Goal: Information Seeking & Learning: Understand process/instructions

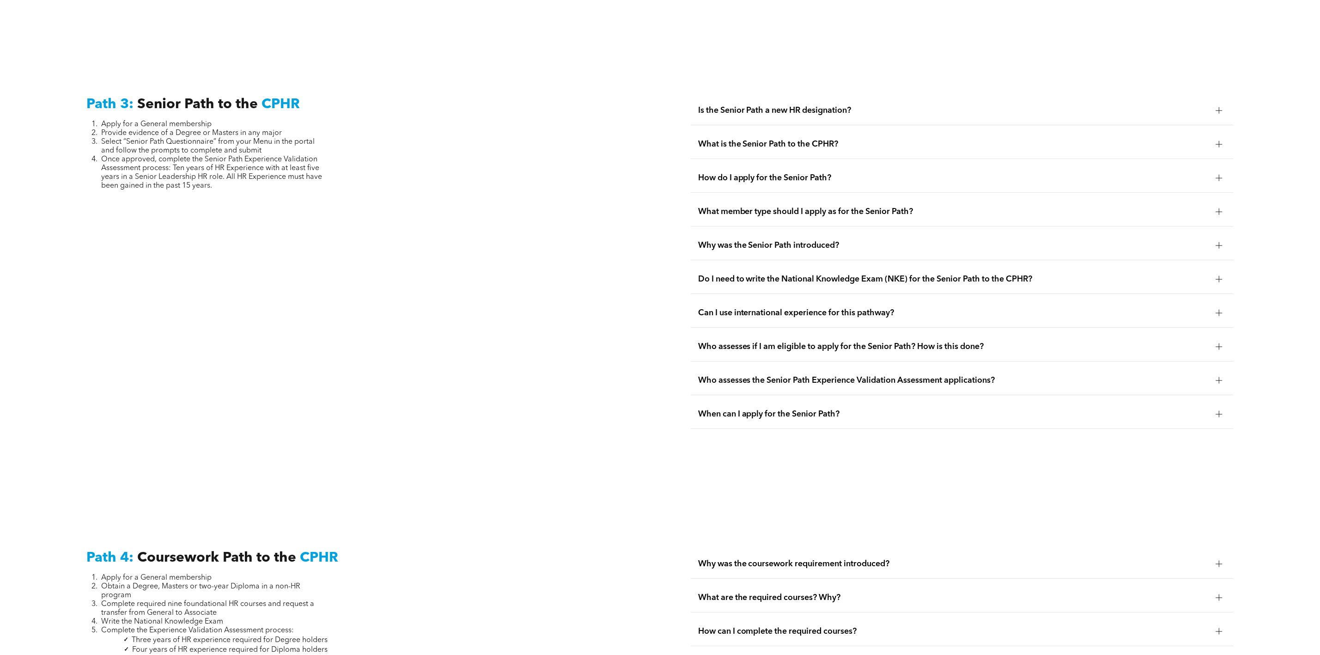
scroll to position [2634, 0]
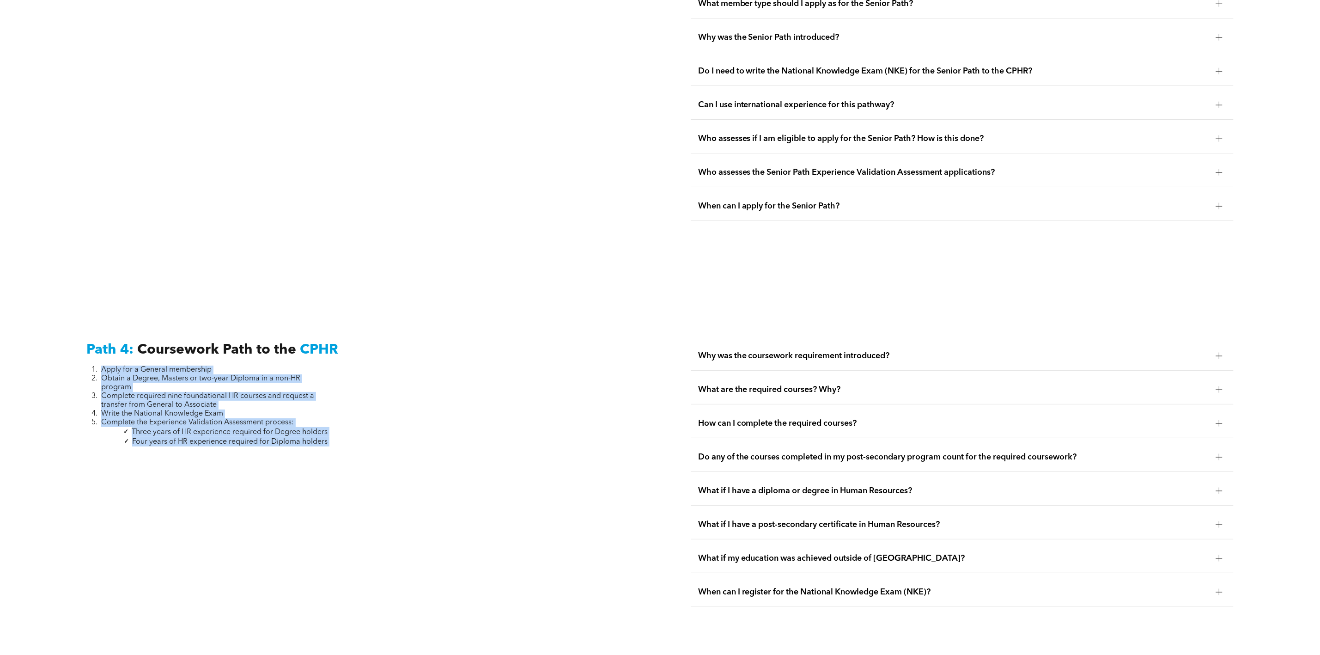
drag, startPoint x: 351, startPoint y: 452, endPoint x: 80, endPoint y: 370, distance: 282.5
click at [80, 370] on div "Path 4: Coursework Path to the CPHR Apply for a General membership Obtain a Deg…" at bounding box center [358, 474] width 558 height 280
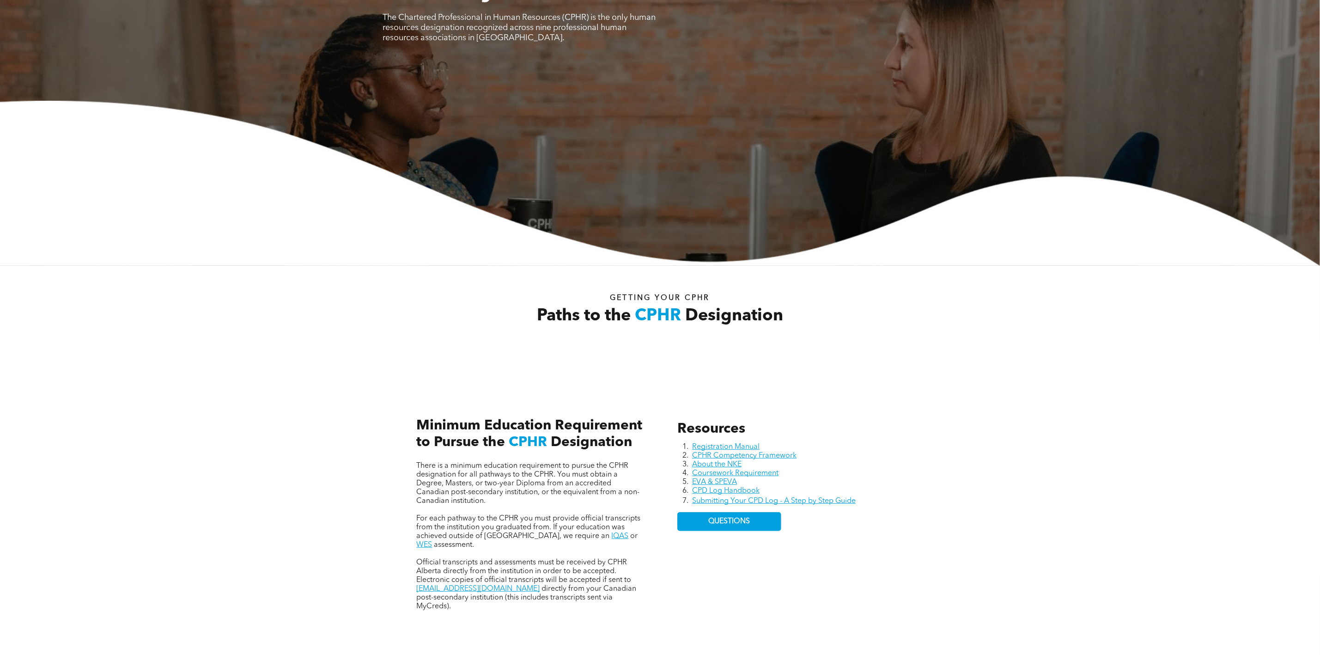
scroll to position [0, 0]
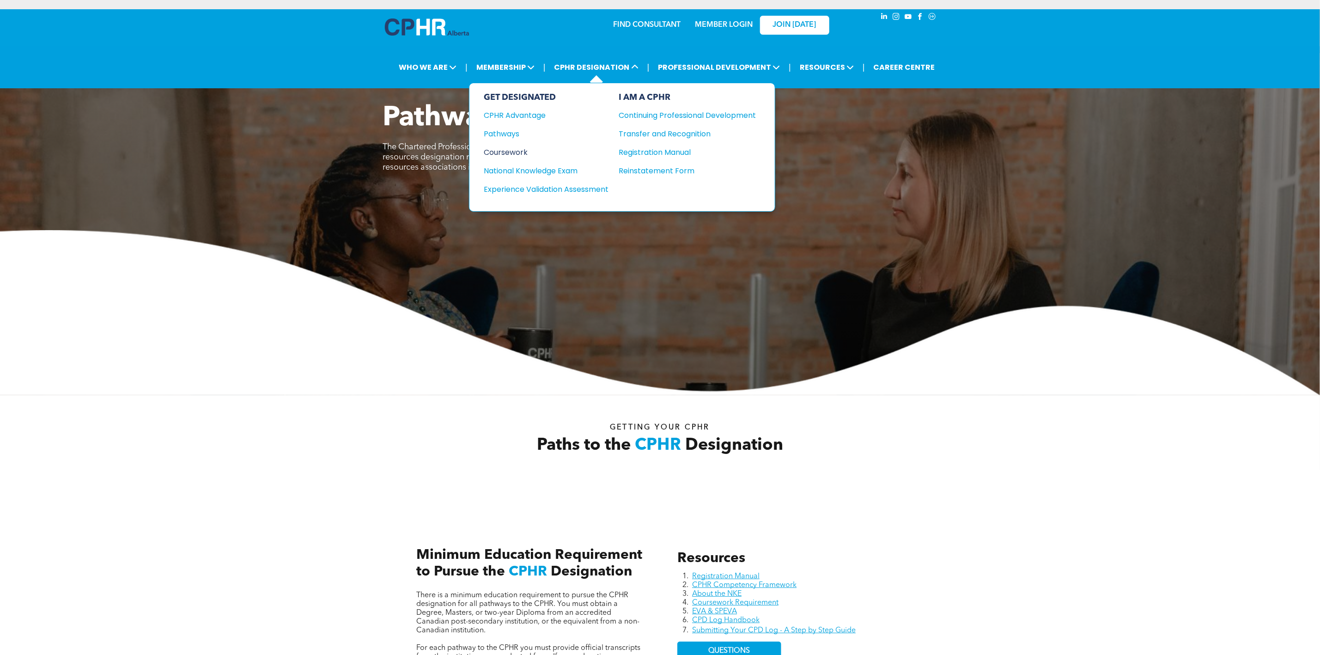
click at [531, 154] on div "Coursework" at bounding box center [540, 152] width 112 height 12
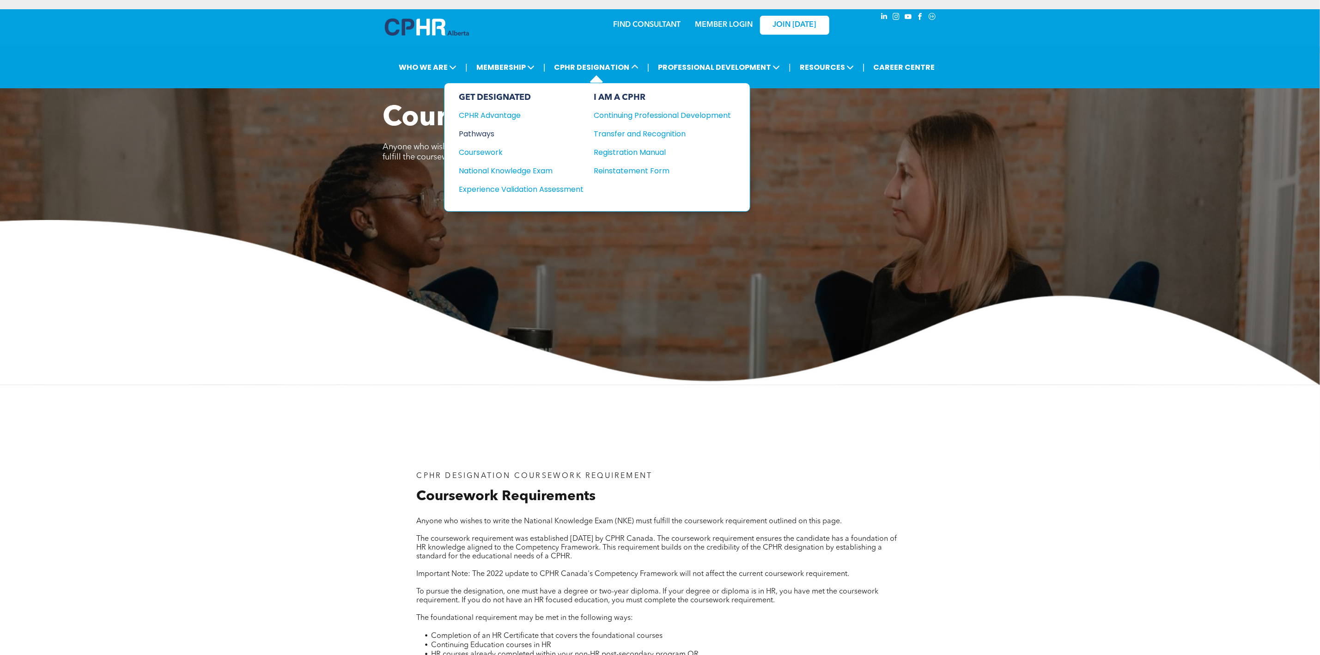
click at [486, 134] on div "Pathways" at bounding box center [515, 134] width 112 height 12
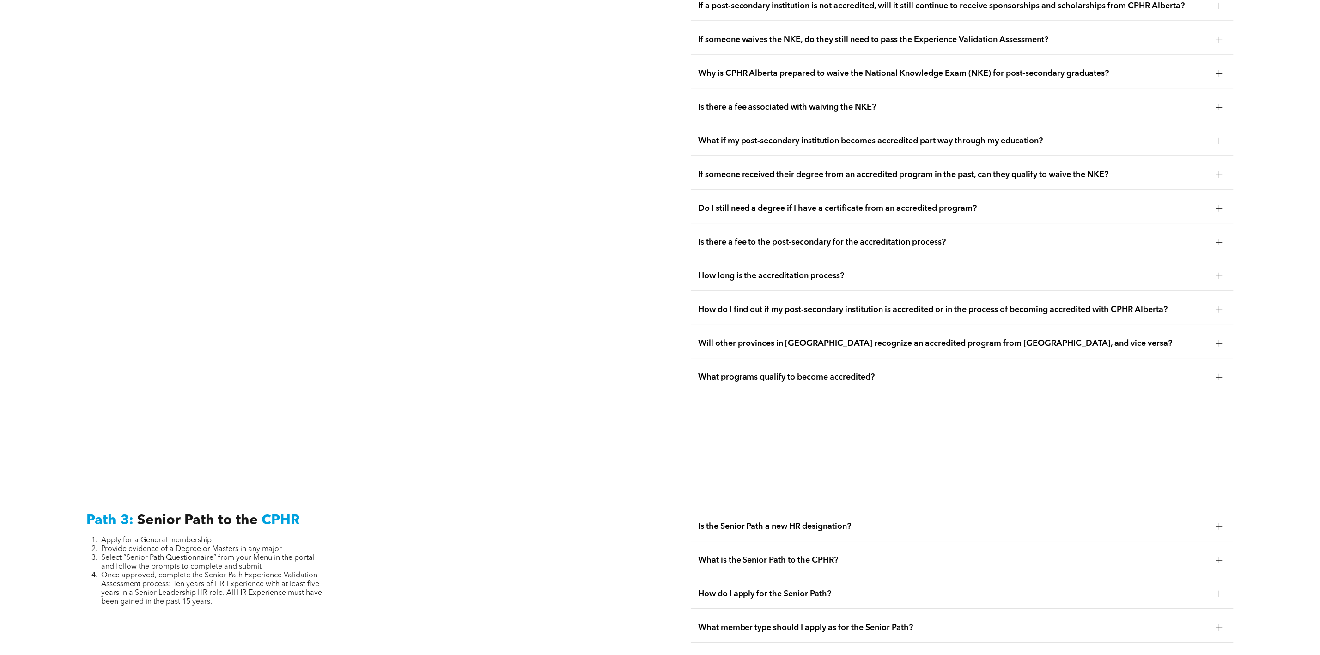
scroll to position [2287, 0]
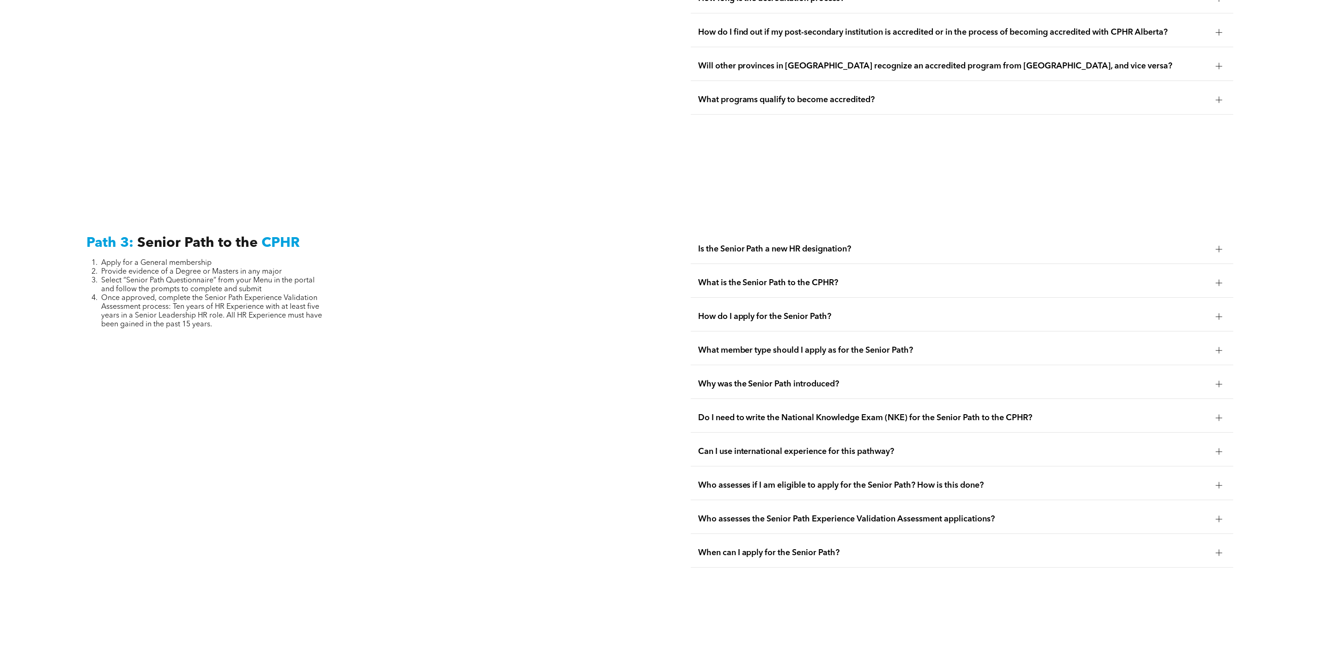
drag, startPoint x: 172, startPoint y: 309, endPoint x: 229, endPoint y: 325, distance: 58.5
click at [229, 325] on li "Once approved, complete the Senior Path Experience Validation Assessment proces…" at bounding box center [214, 311] width 226 height 35
drag, startPoint x: 229, startPoint y: 325, endPoint x: 172, endPoint y: 310, distance: 58.4
click at [172, 310] on li "Once approved, complete the Senior Path Experience Validation Assessment proces…" at bounding box center [214, 311] width 226 height 35
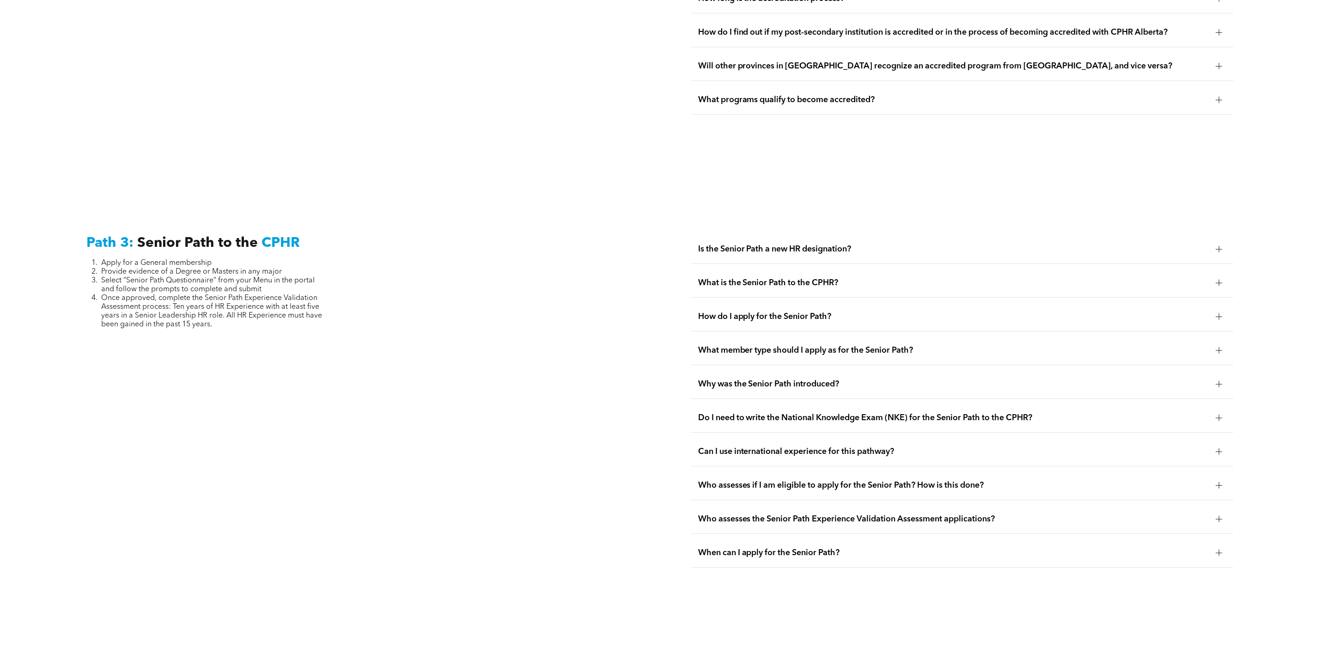
click at [196, 327] on span "Once approved, complete the Senior Path Experience Validation Assessment proces…" at bounding box center [211, 311] width 221 height 34
click at [248, 335] on div "Path 3: Senior Path to the CPHR Apply for a General membership Provide evidence…" at bounding box center [358, 400] width 558 height 347
drag, startPoint x: 248, startPoint y: 335, endPoint x: 176, endPoint y: 310, distance: 76.3
click at [176, 310] on div "Path 3: Senior Path to the CPHR Apply for a General membership Provide evidence…" at bounding box center [358, 400] width 558 height 347
click at [198, 335] on div "Path 3: Senior Path to the CPHR Apply for a General membership Provide evidence…" at bounding box center [358, 400] width 558 height 347
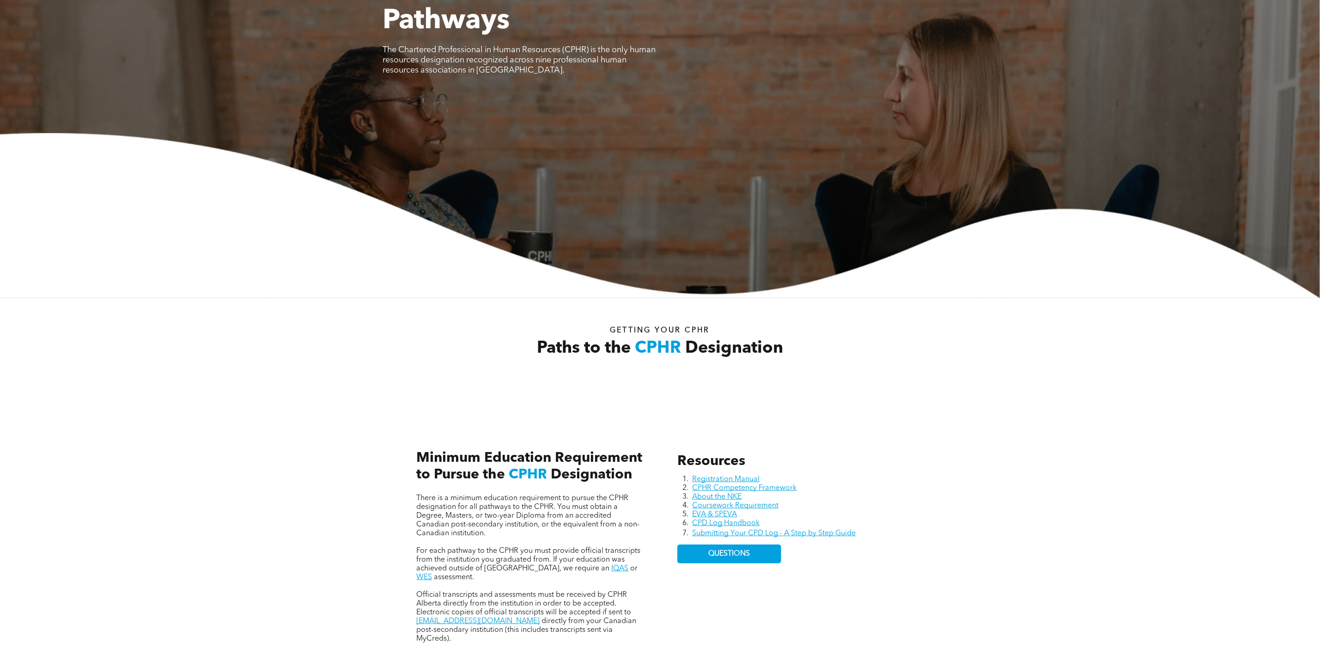
scroll to position [0, 0]
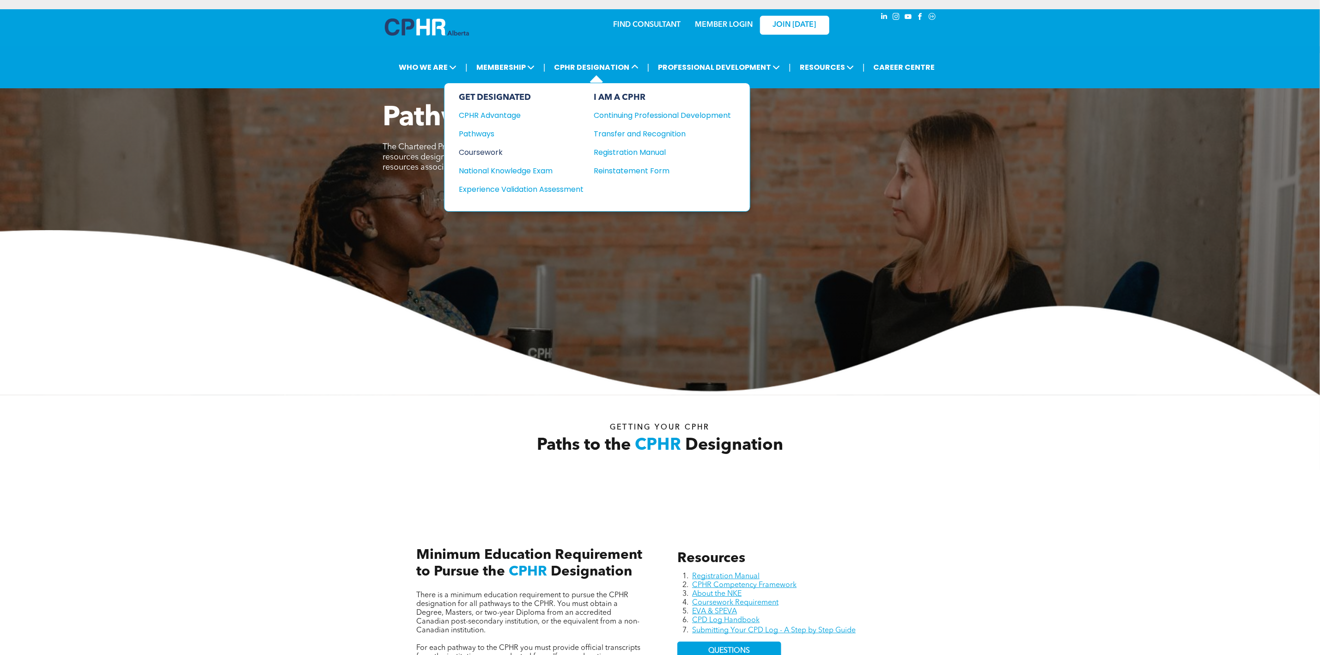
click at [495, 149] on div "Coursework" at bounding box center [515, 152] width 112 height 12
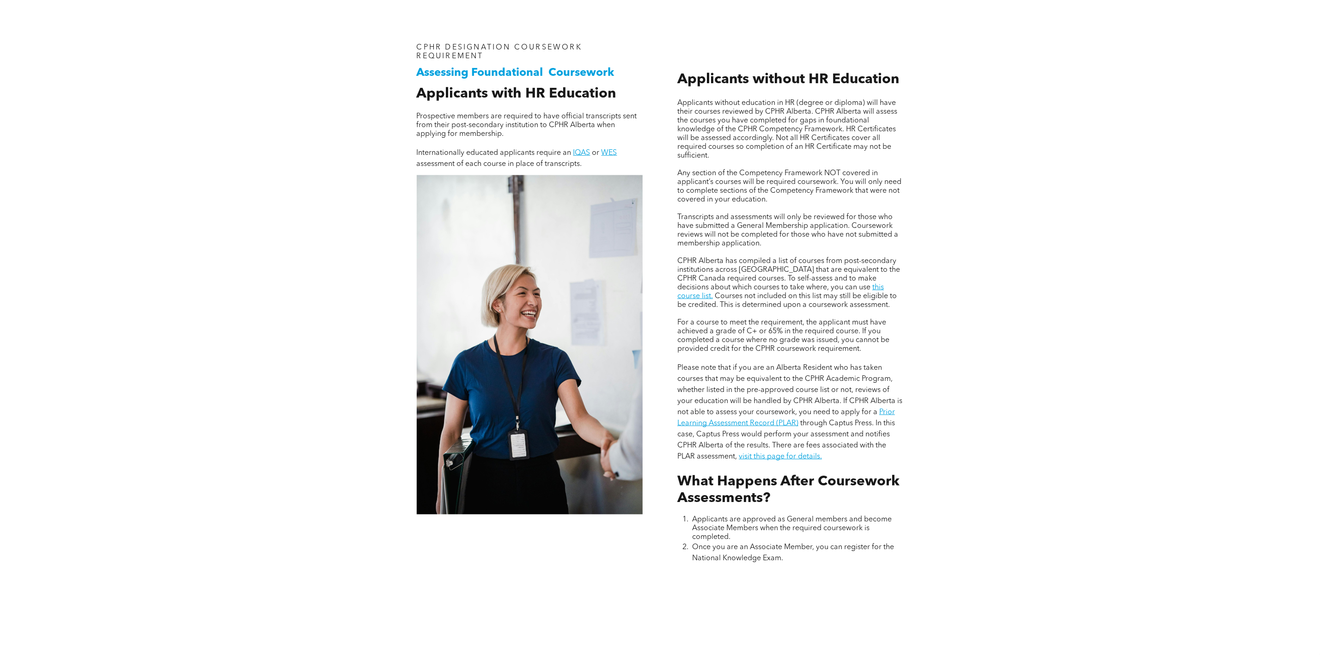
scroll to position [762, 0]
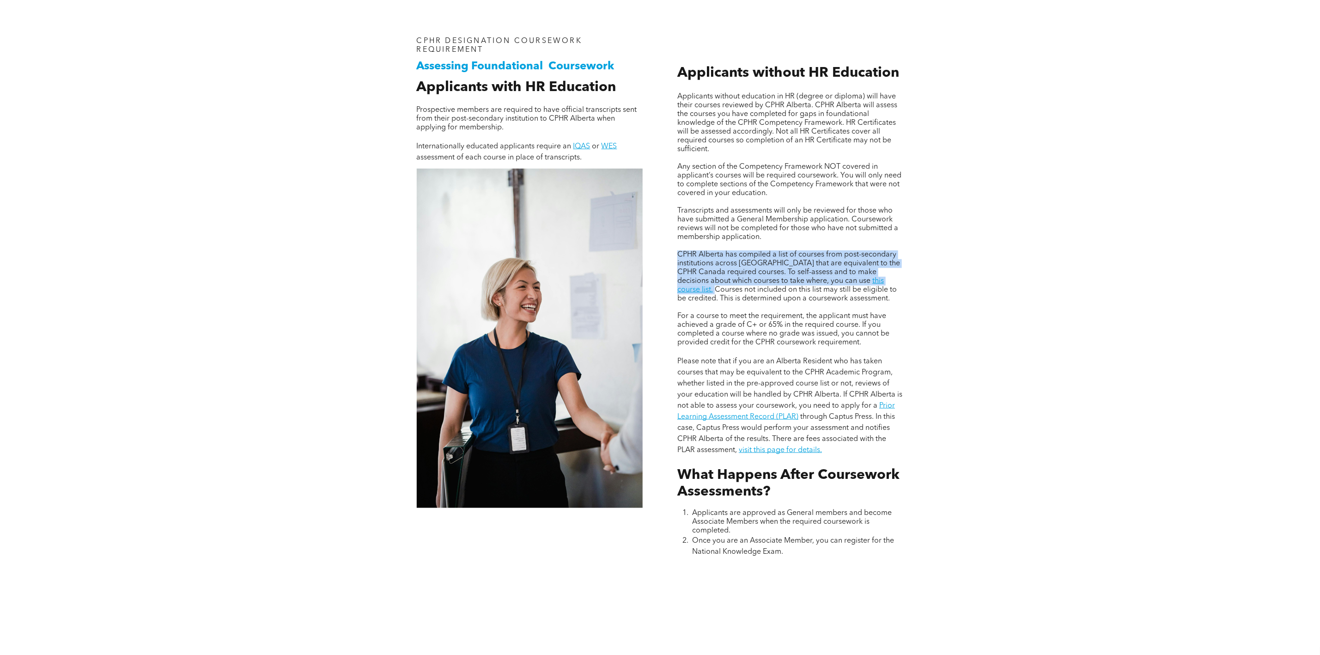
drag, startPoint x: 678, startPoint y: 259, endPoint x: 847, endPoint y: 290, distance: 171.9
click at [847, 290] on p "CPHR Alberta has compiled a list of courses from post-secondary institutions ac…" at bounding box center [790, 276] width 226 height 53
copy p "CPHR Alberta has compiled a list of courses from post-secondary institutions ac…"
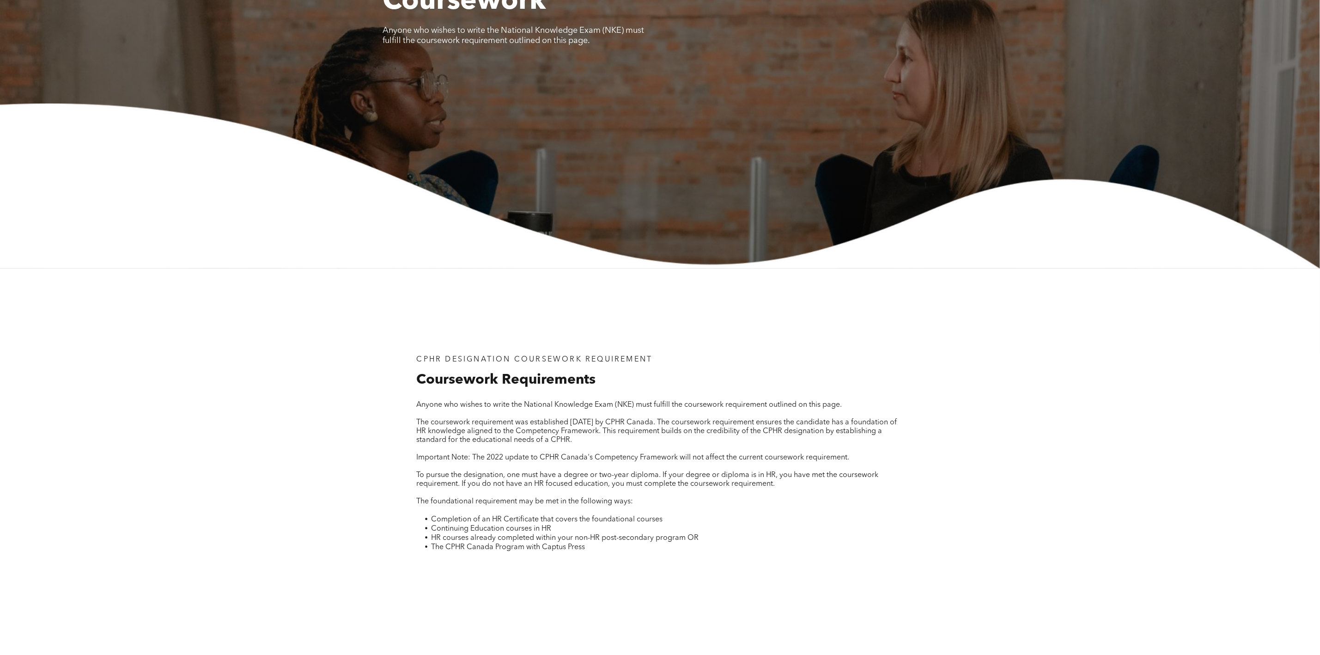
scroll to position [0, 0]
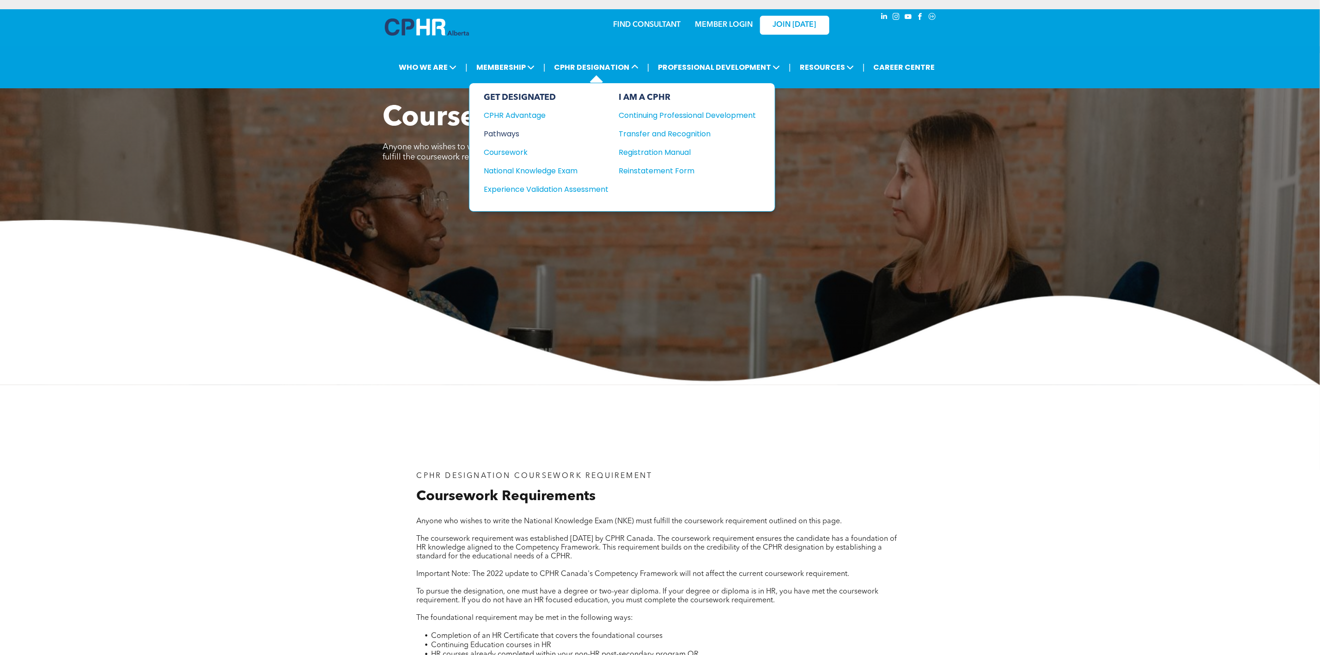
click at [503, 133] on div "Pathways" at bounding box center [540, 134] width 112 height 12
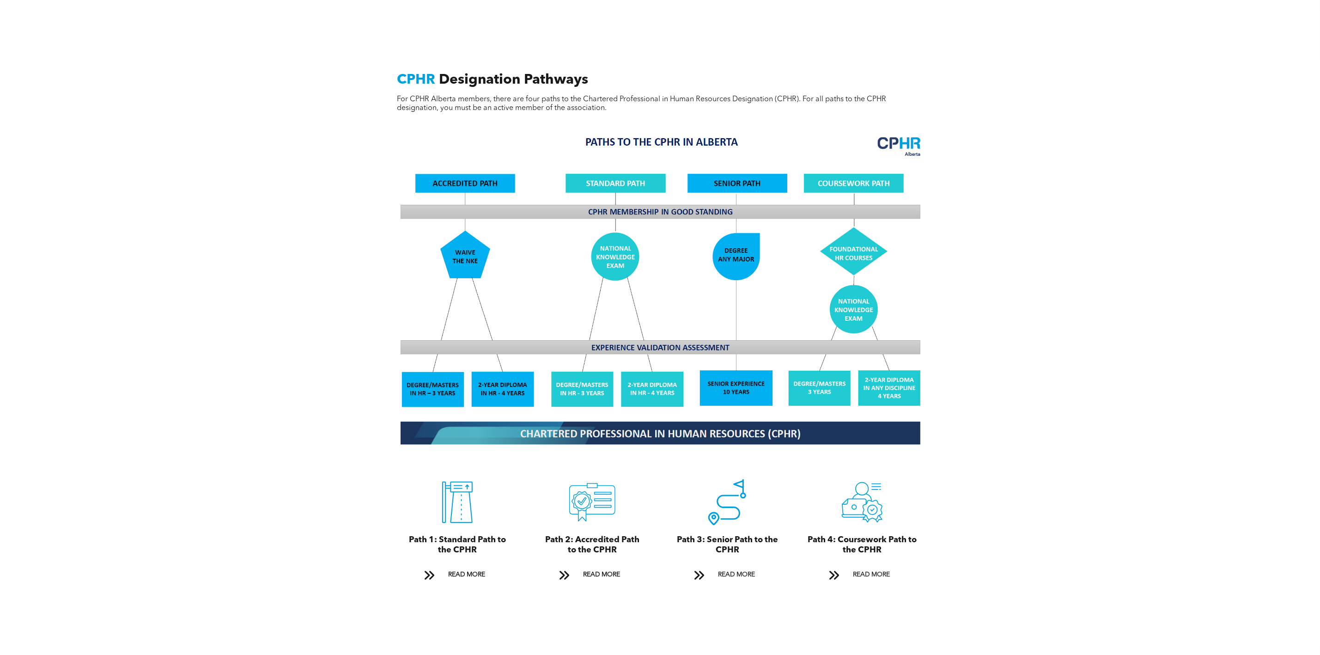
scroll to position [347, 0]
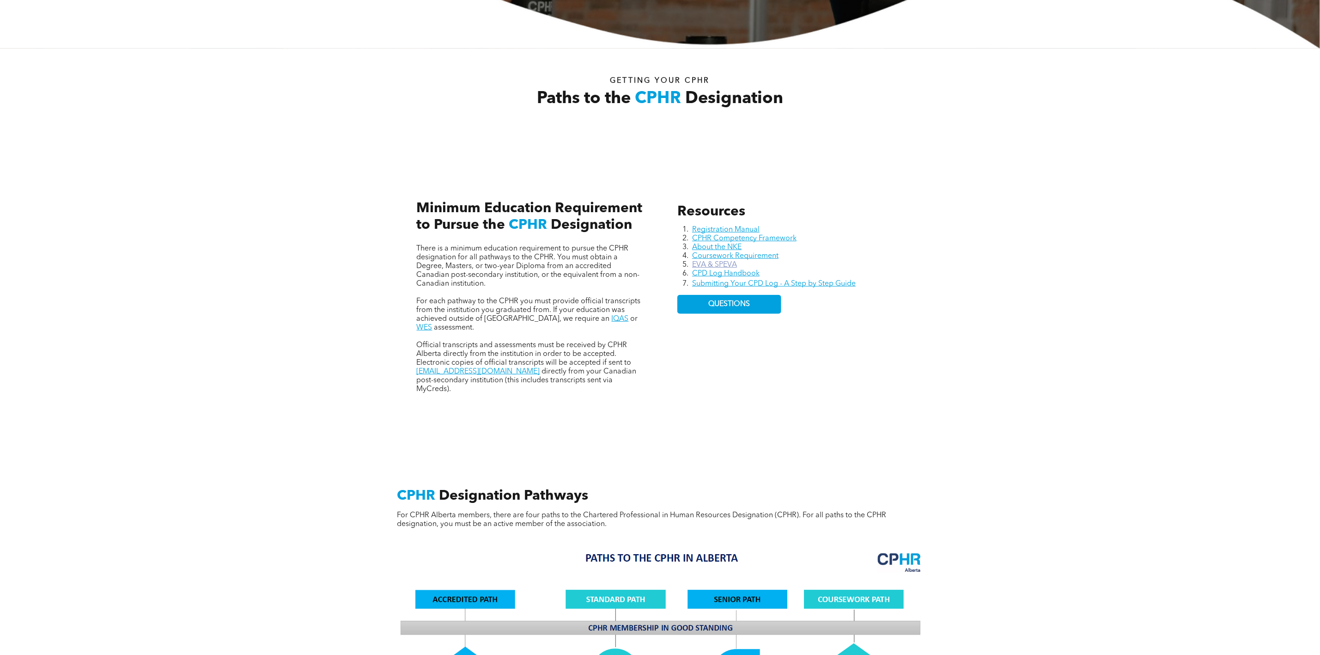
click at [714, 263] on link "EVA & SPEVA" at bounding box center [714, 264] width 45 height 7
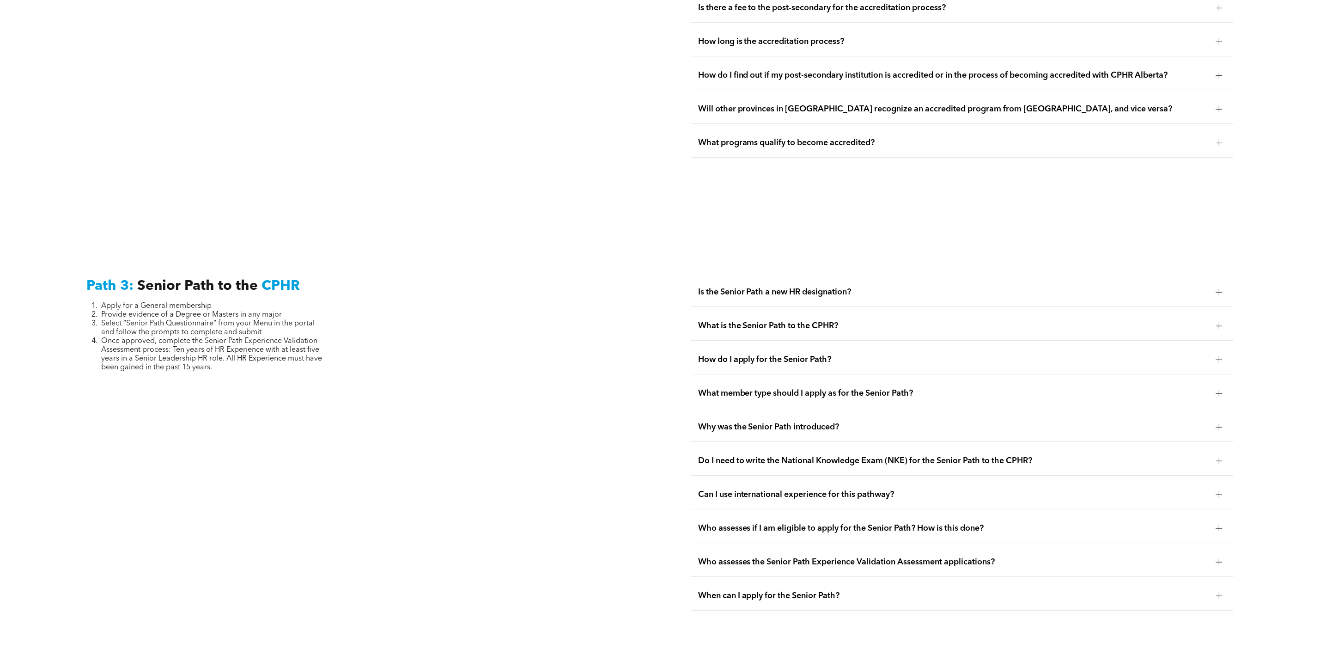
scroll to position [2426, 0]
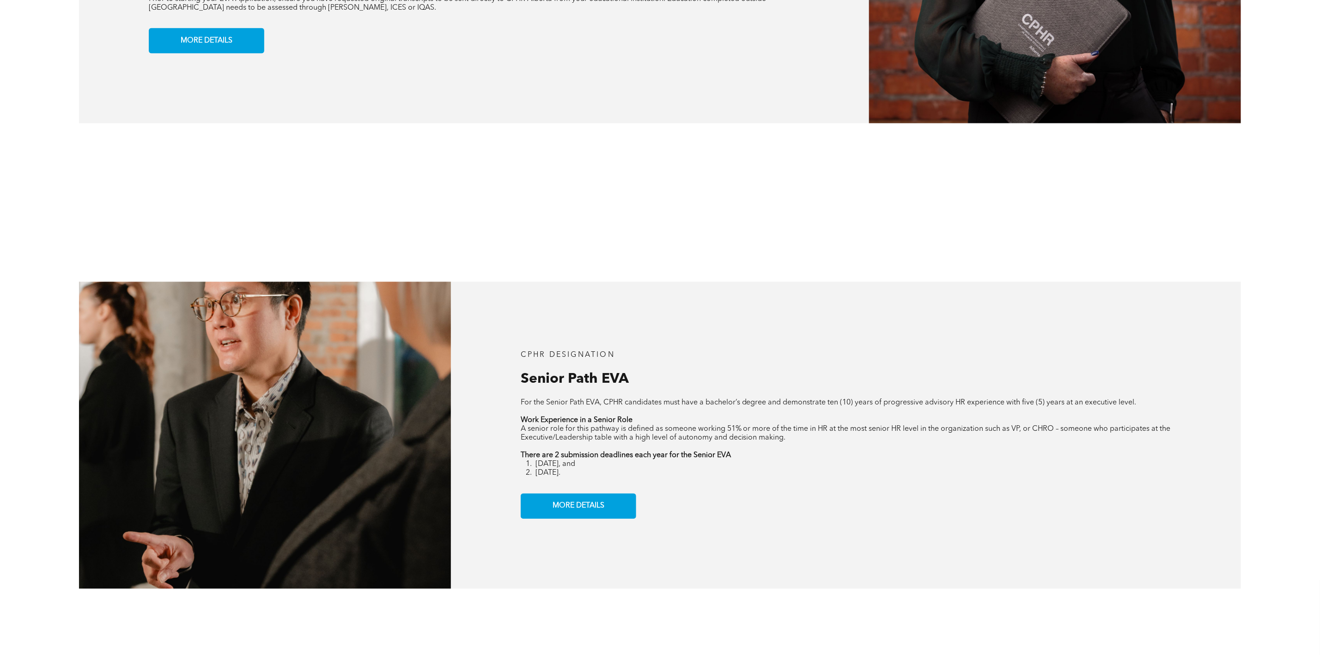
scroll to position [1317, 0]
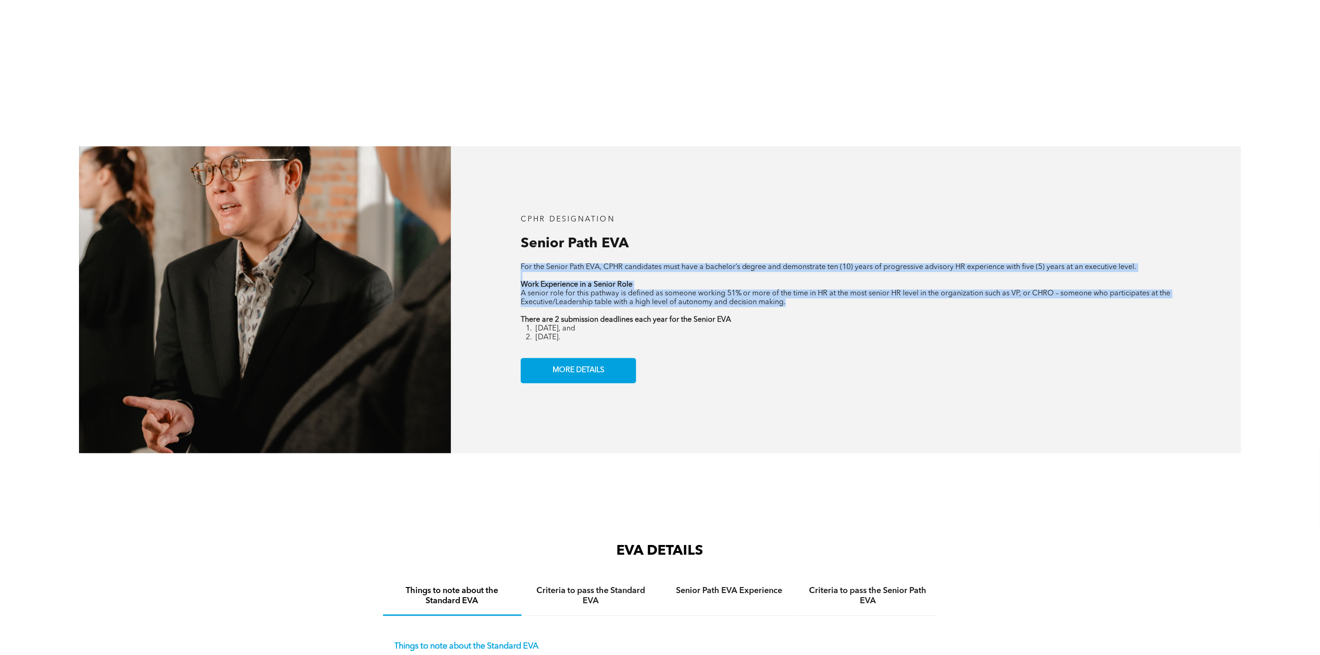
drag, startPoint x: 521, startPoint y: 274, endPoint x: 839, endPoint y: 306, distance: 319.6
click at [839, 306] on div "For the Senior Path EVA, CPHR candidates must have a bachelor’s degree and demo…" at bounding box center [846, 302] width 651 height 79
copy div "For the Senior Path EVA, CPHR candidates must have a bachelor’s degree and demo…"
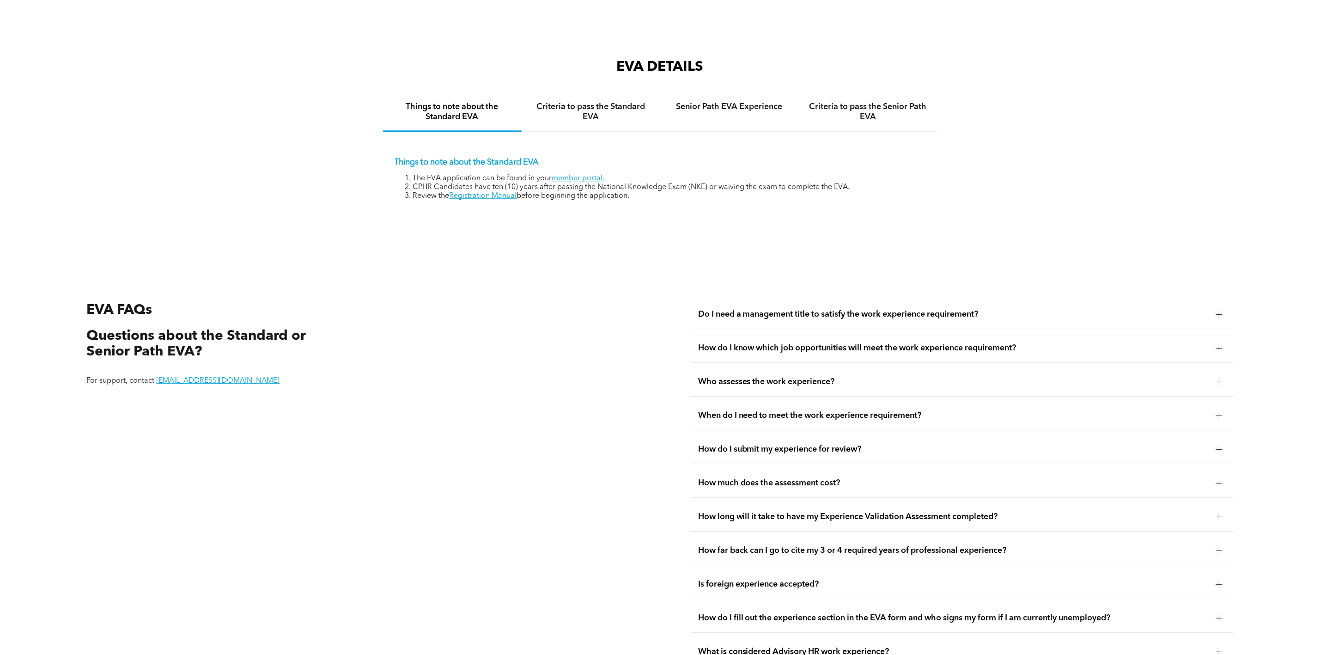
scroll to position [1802, 0]
click at [822, 352] on span "How do I know which job opportunities will meet the work experience requirement?" at bounding box center [953, 347] width 511 height 10
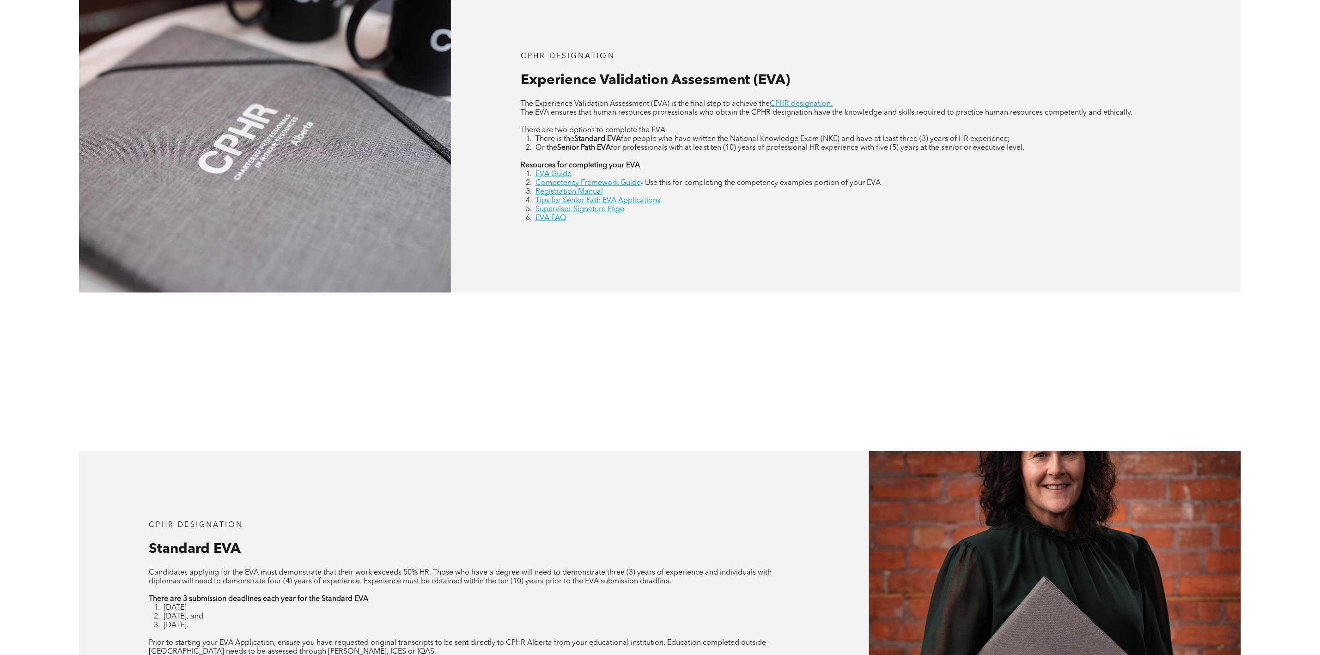
scroll to position [416, 0]
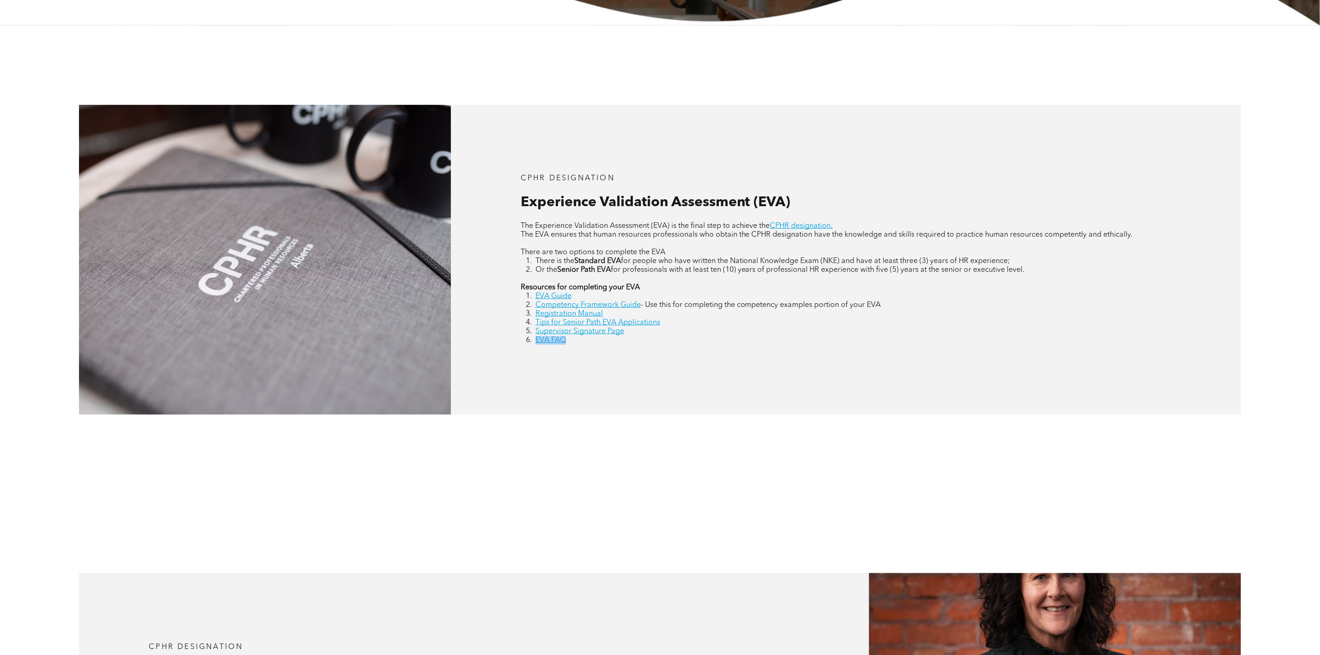
drag, startPoint x: 585, startPoint y: 344, endPoint x: 524, endPoint y: 347, distance: 60.6
click at [536, 345] on li "EVA FAQ" at bounding box center [854, 340] width 636 height 9
copy link "EVA FAQ"
click at [542, 342] on link "EVA FAQ" at bounding box center [551, 339] width 30 height 7
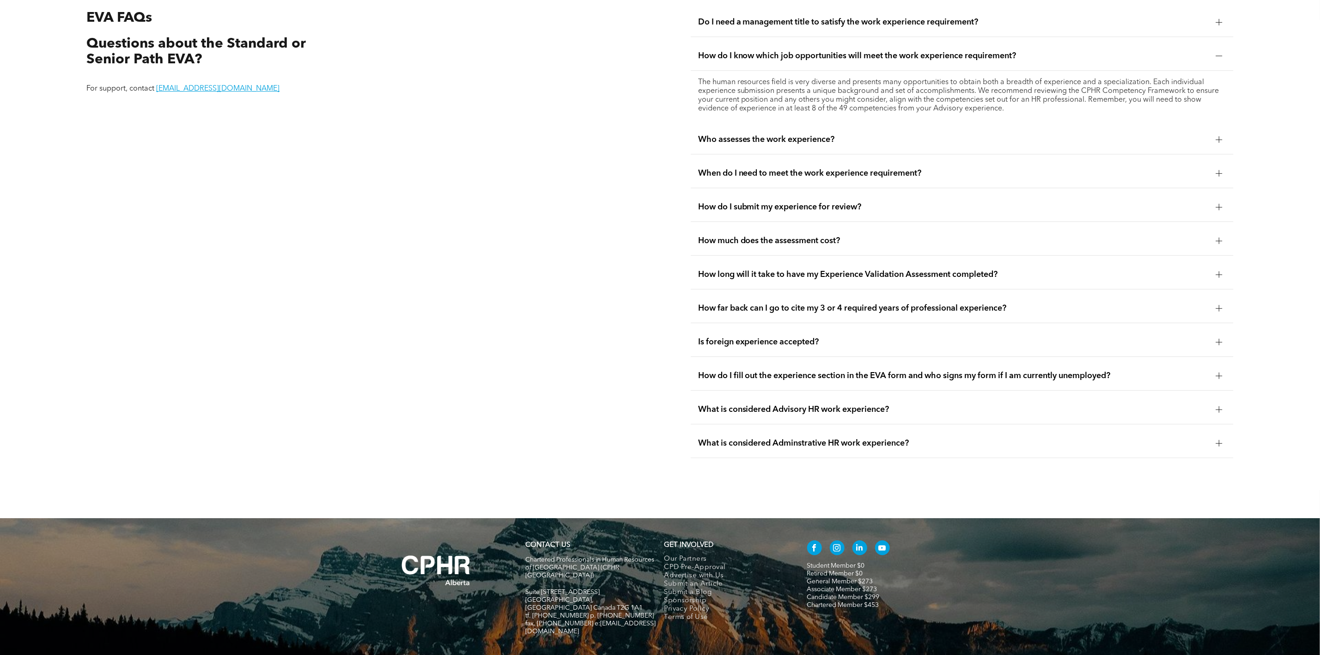
scroll to position [2117, 0]
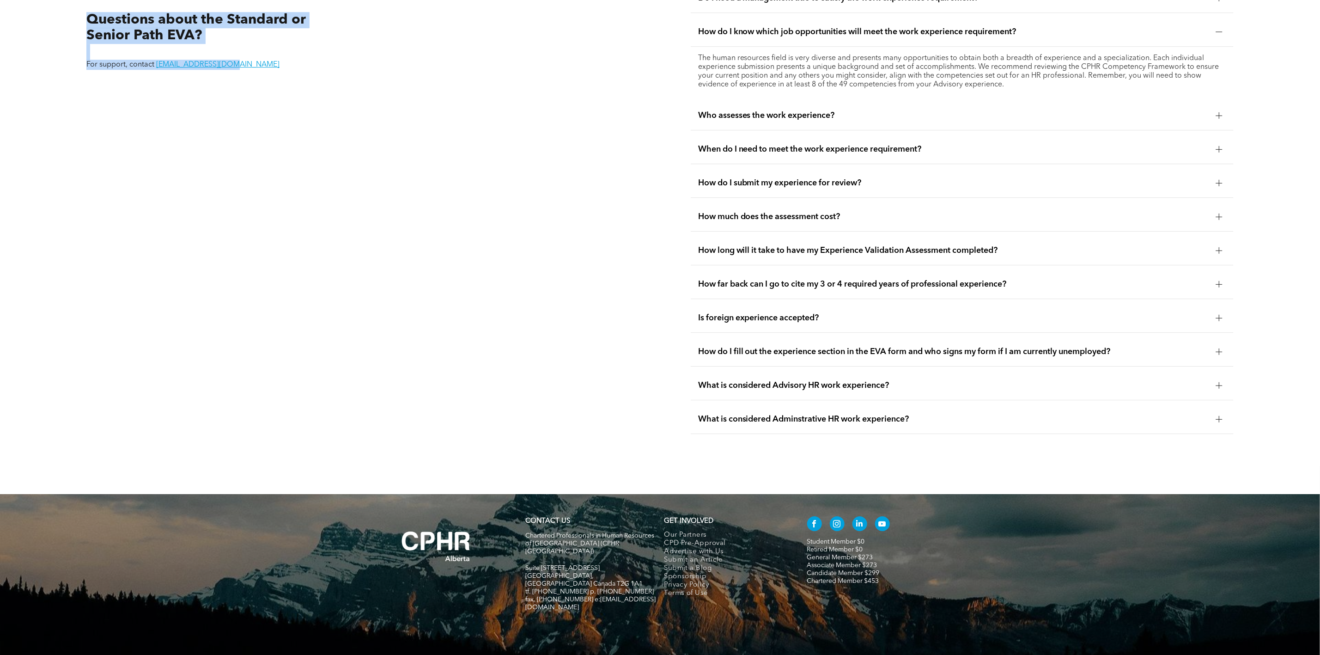
drag, startPoint x: 234, startPoint y: 71, endPoint x: 78, endPoint y: 30, distance: 161.3
click at [78, 30] on div "EVA FAQs Questions about the Standard or Senior Path EVA? For support, contact …" at bounding box center [660, 209] width 1320 height 571
copy div "Questions about the Standard or Senior Path EVA? For support, contact [EMAIL_AD…"
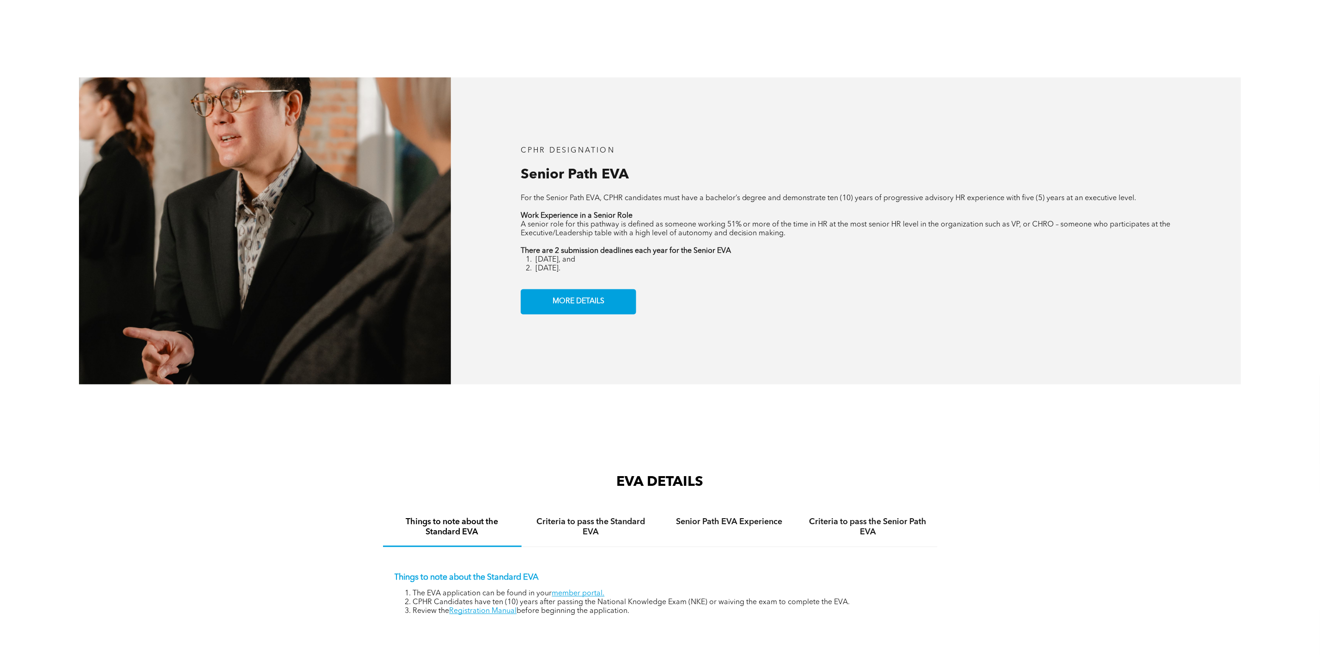
scroll to position [1355, 0]
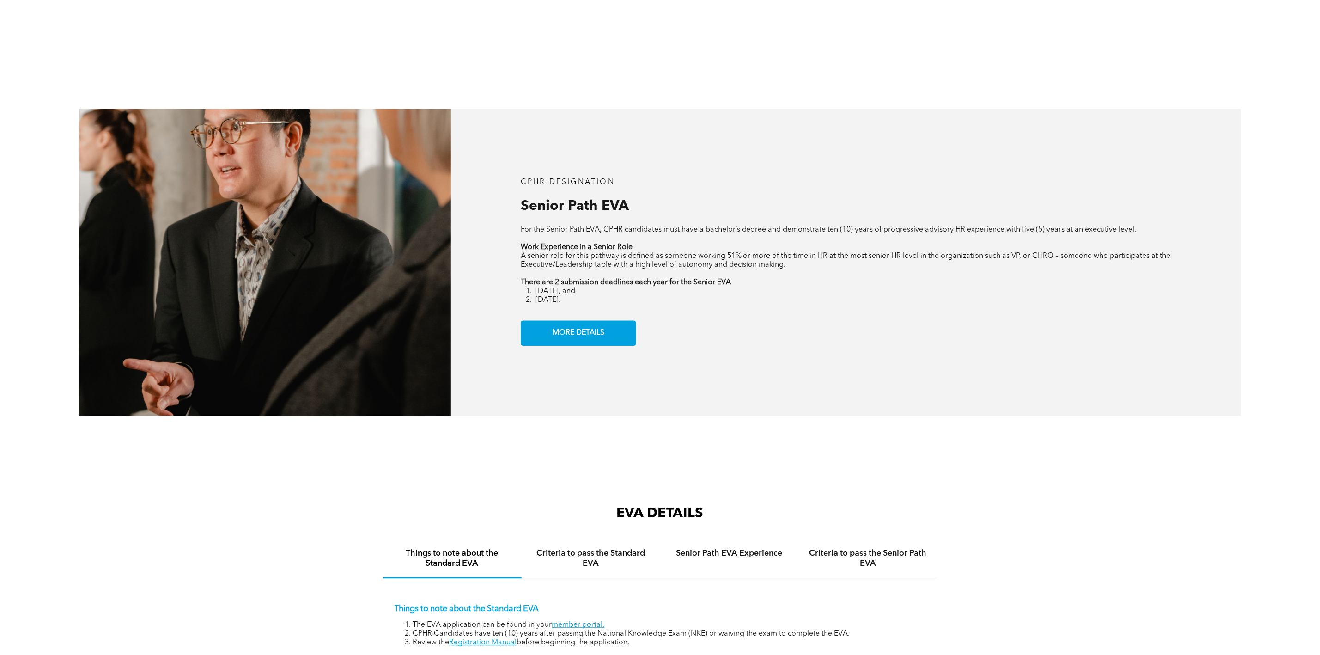
click at [937, 100] on div "CPHR DESIGNATION Senior Path EVA For the Senior Path EVA, CPHR candidates must …" at bounding box center [660, 262] width 1320 height 466
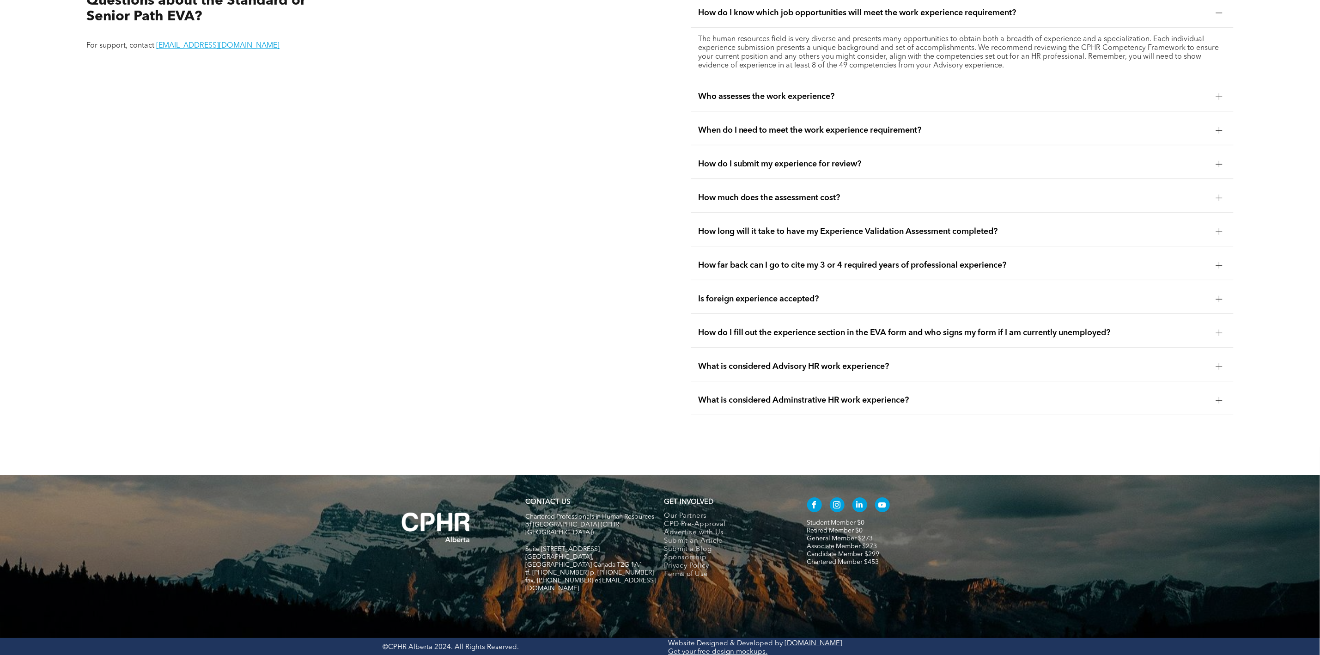
scroll to position [2137, 0]
